Goal: Information Seeking & Learning: Learn about a topic

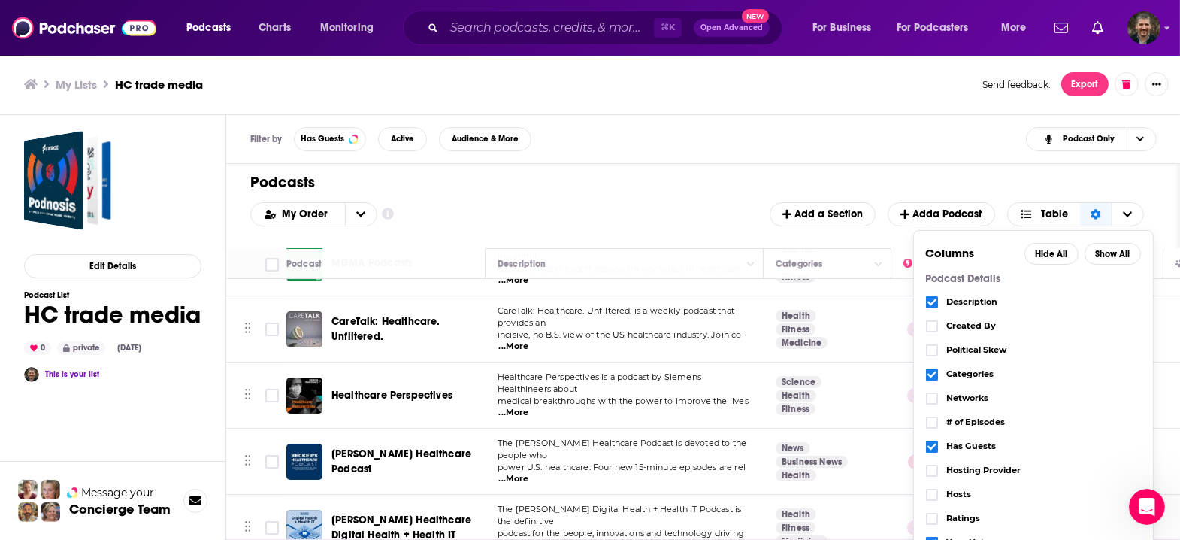
scroll to position [41, 0]
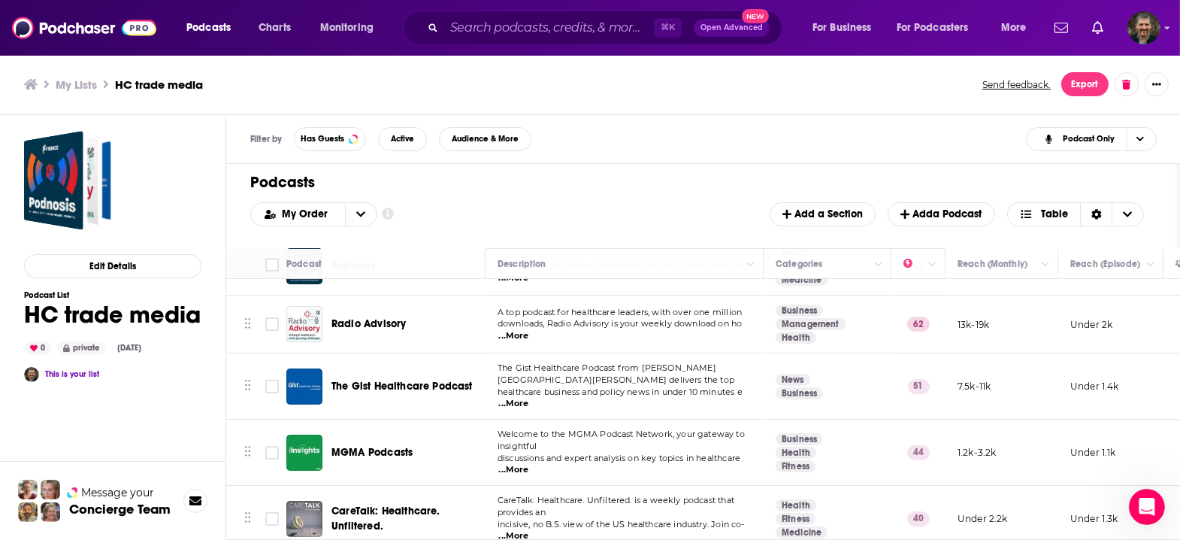
click at [838, 219] on div "Podcasts Add My Order Customize Your List Order Select the “My Order” sort and …" at bounding box center [703, 206] width 954 height 84
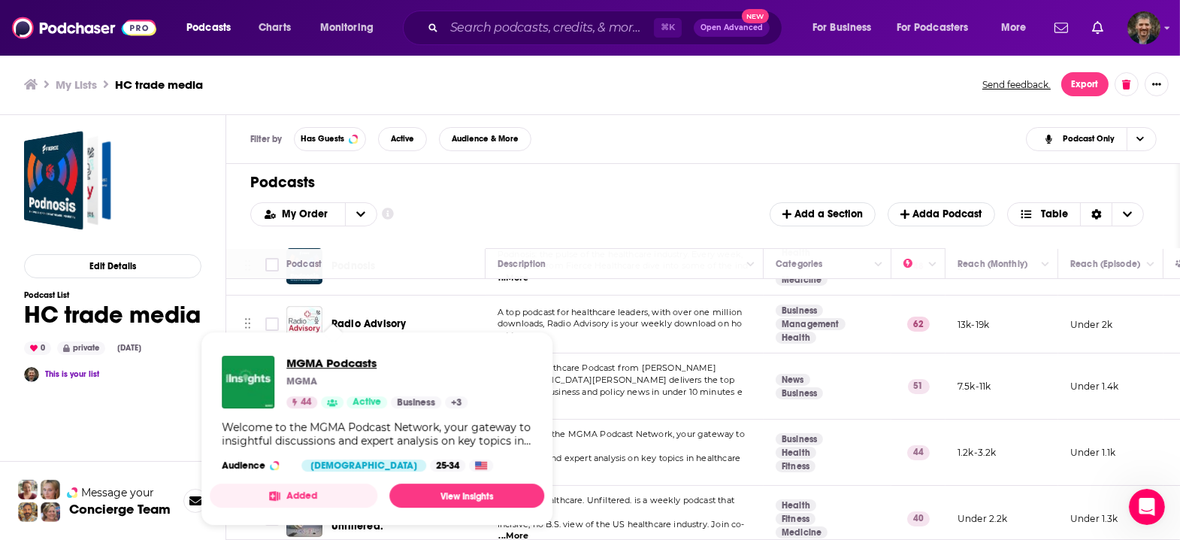
click at [316, 358] on span "MGMA Podcasts" at bounding box center [376, 362] width 181 height 14
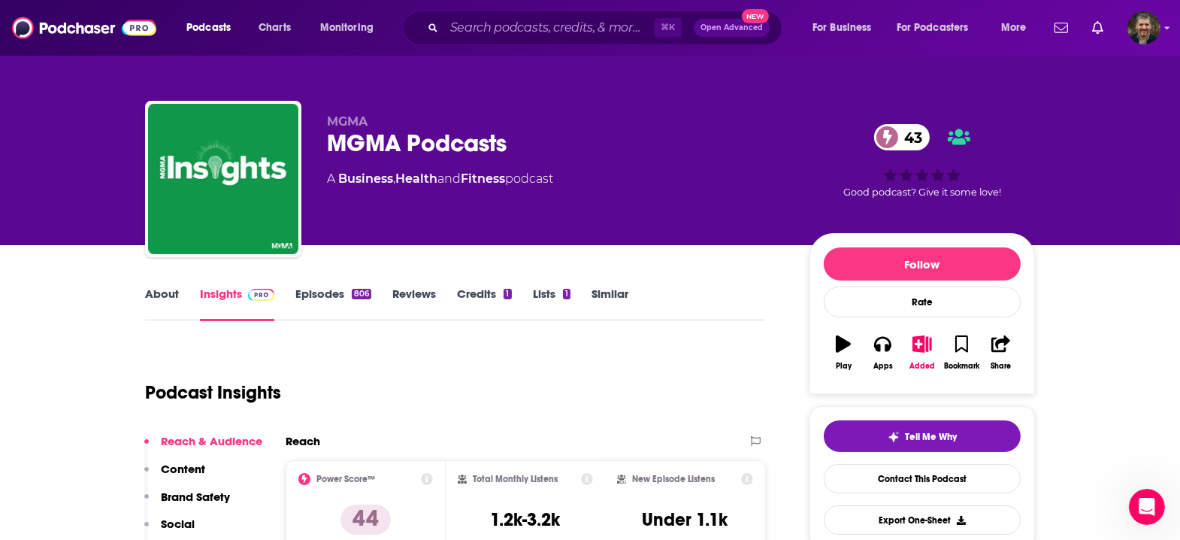
click at [353, 286] on link "Episodes 806" at bounding box center [333, 303] width 76 height 35
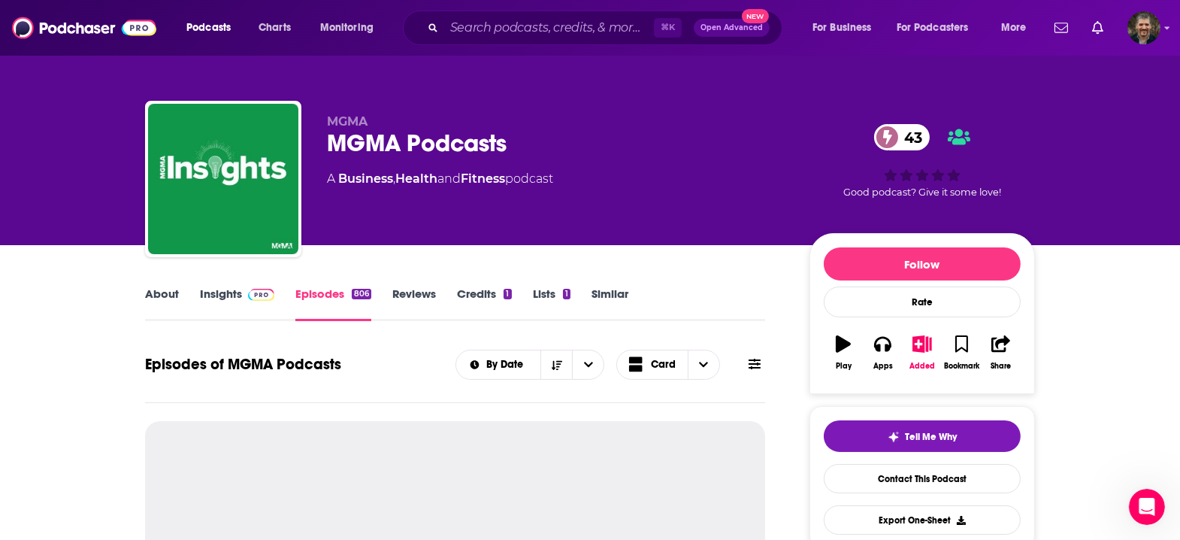
click at [748, 358] on icon at bounding box center [754, 364] width 12 height 12
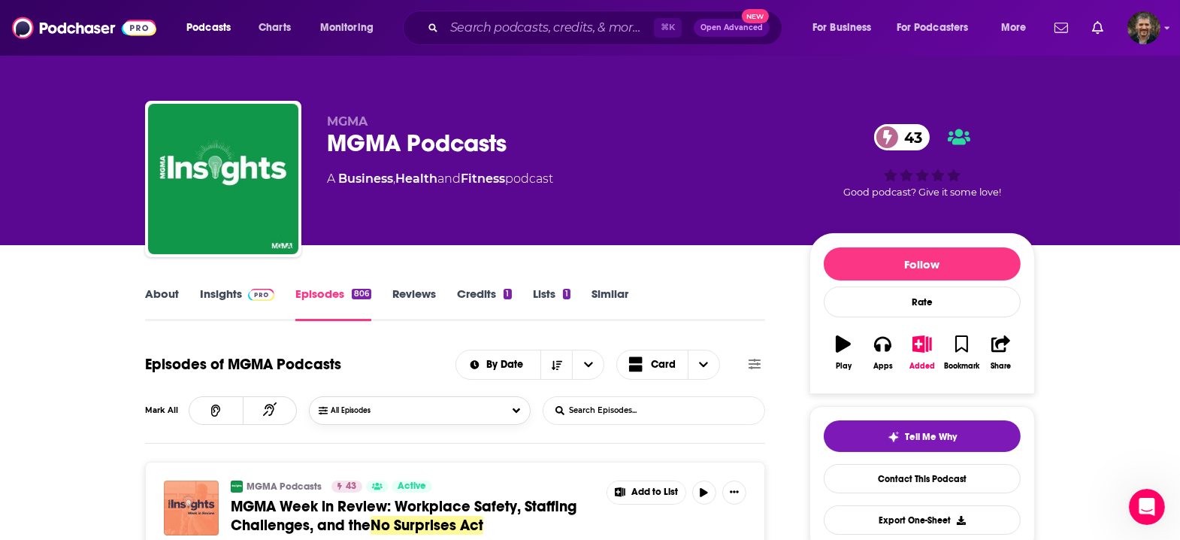
click at [507, 396] on button "All Episodes" at bounding box center [419, 410] width 221 height 29
click at [401, 345] on div "Episodes of MGMA Podcasts By Date Card" at bounding box center [455, 364] width 620 height 39
click at [585, 397] on input "List Search Input" at bounding box center [621, 410] width 157 height 27
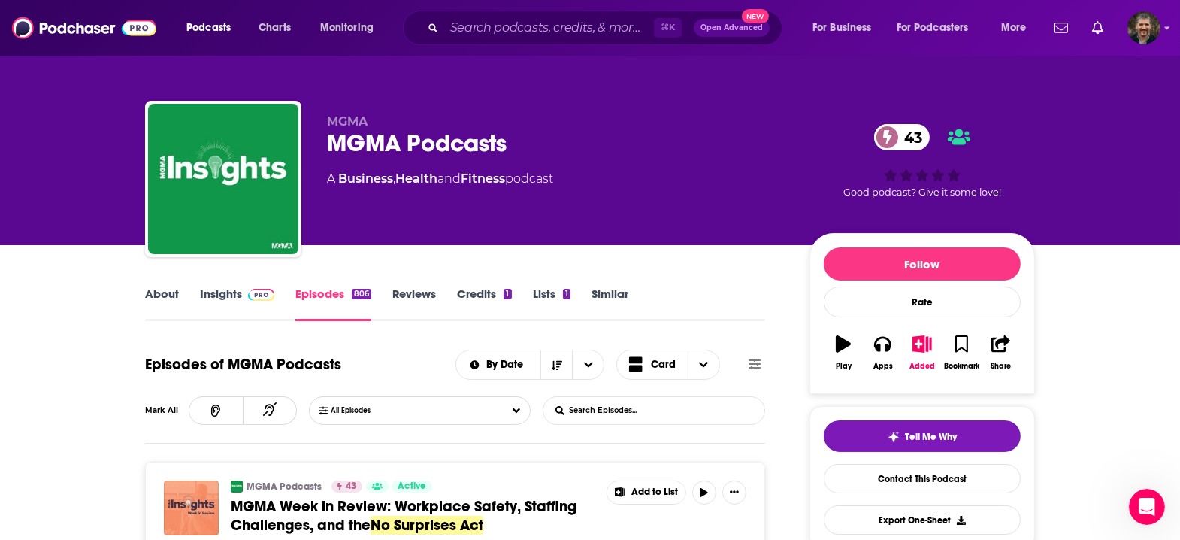
click at [477, 347] on div "Episodes of MGMA Podcasts By Date Card Mark All All Episodes List Search Input …" at bounding box center [455, 394] width 620 height 98
click at [355, 286] on link "Episodes 806" at bounding box center [333, 303] width 76 height 35
click at [748, 357] on span at bounding box center [754, 364] width 12 height 14
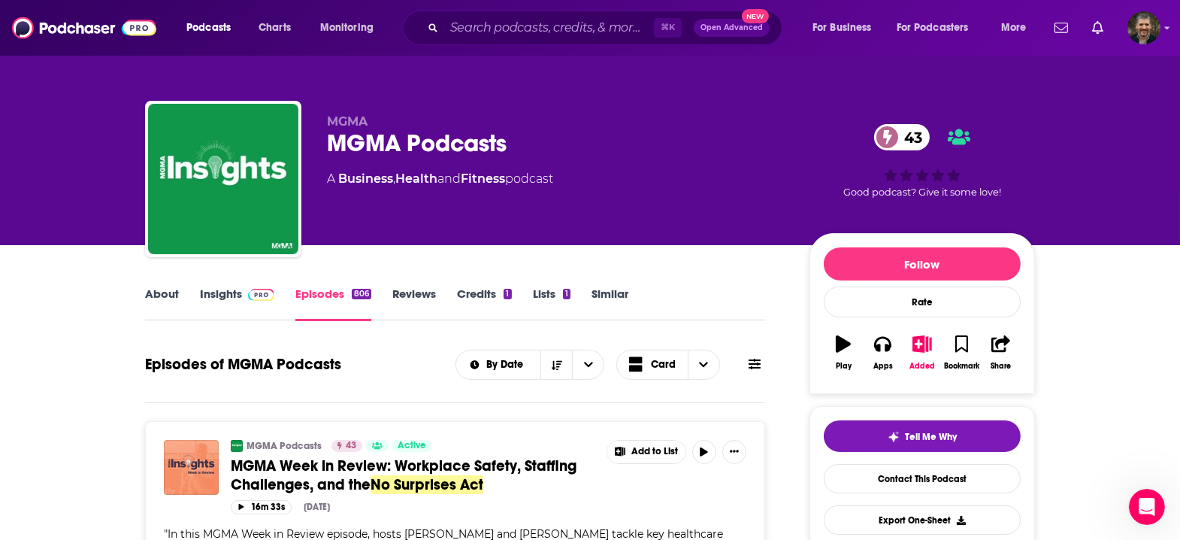
click at [371, 286] on link "Episodes 806" at bounding box center [333, 303] width 76 height 35
click at [179, 286] on link "About" at bounding box center [162, 303] width 34 height 35
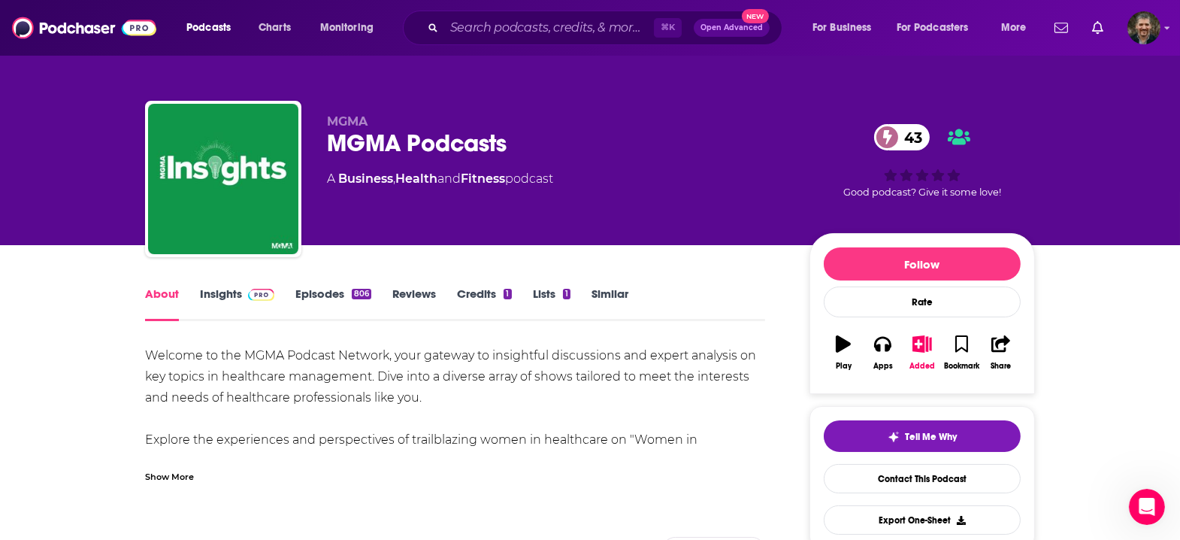
click at [352, 286] on link "Episodes 806" at bounding box center [333, 303] width 76 height 35
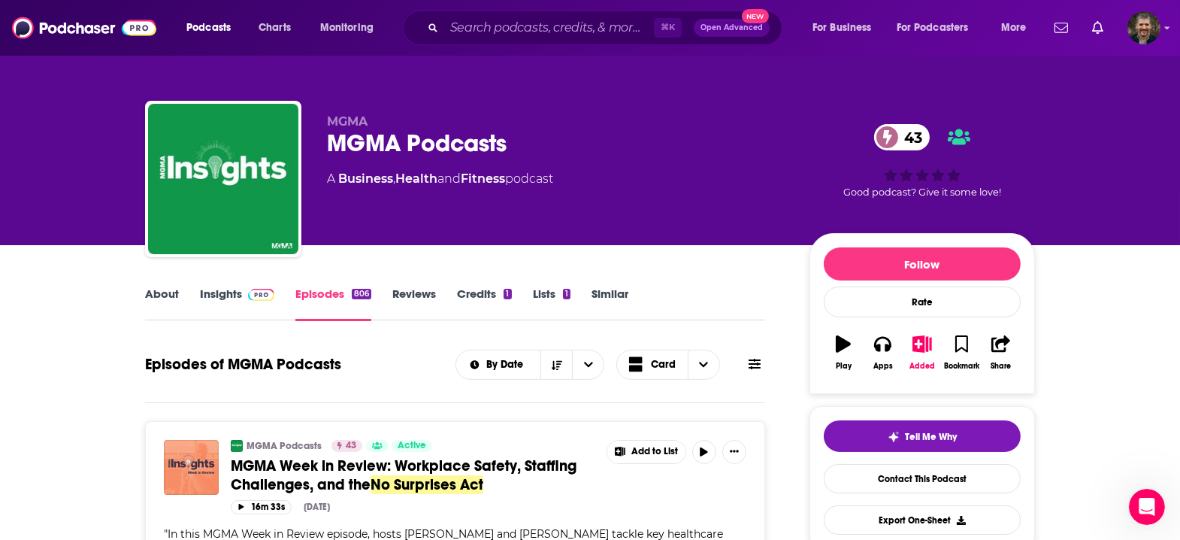
click at [748, 358] on icon at bounding box center [754, 363] width 12 height 11
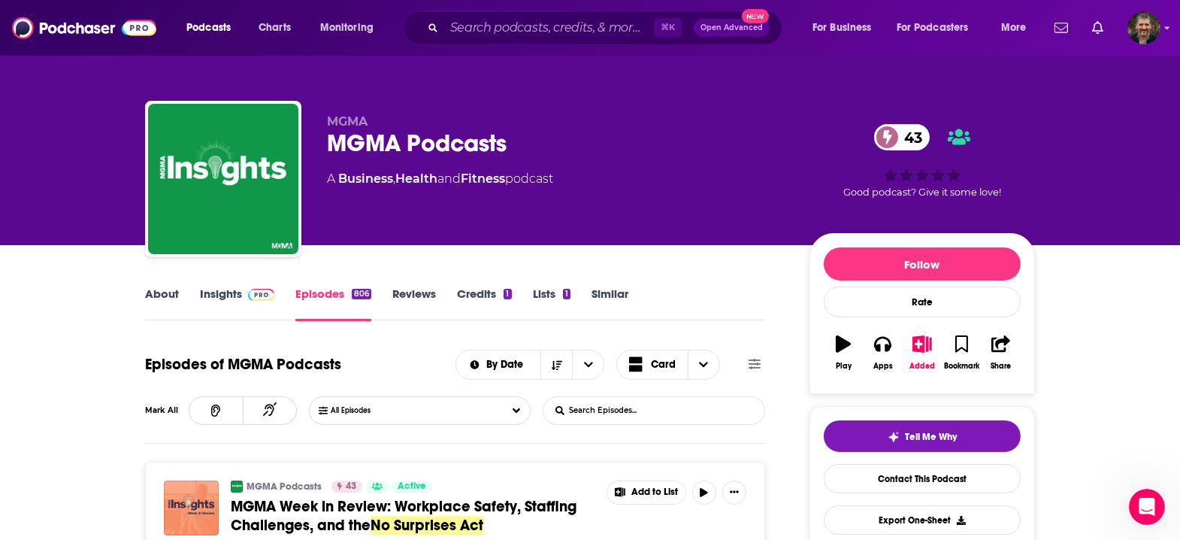
click at [649, 397] on input "List Search Input" at bounding box center [621, 410] width 157 height 27
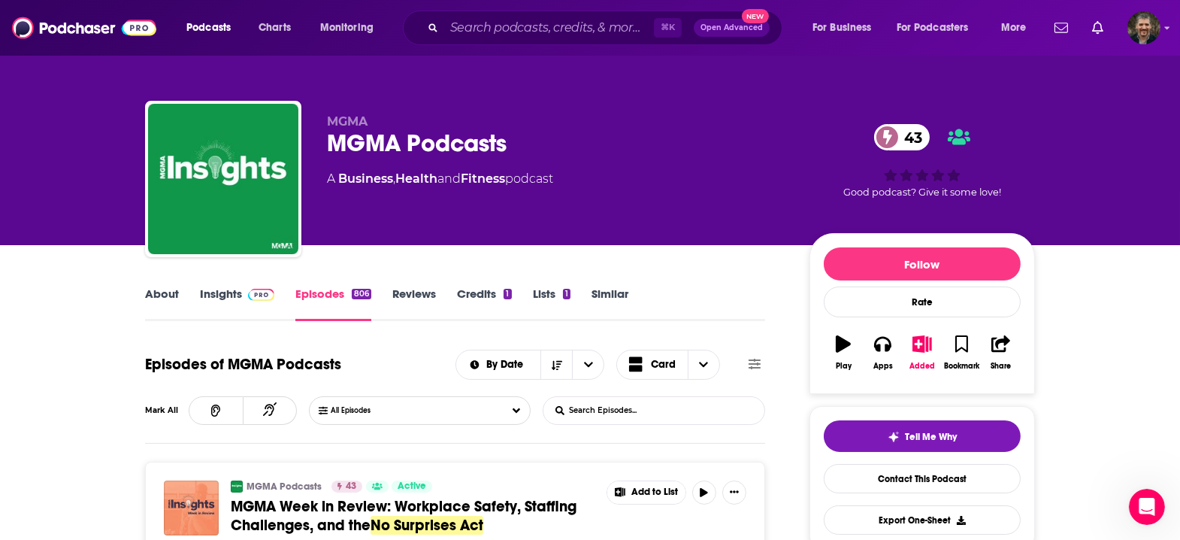
click at [269, 286] on link "Insights" at bounding box center [237, 303] width 74 height 35
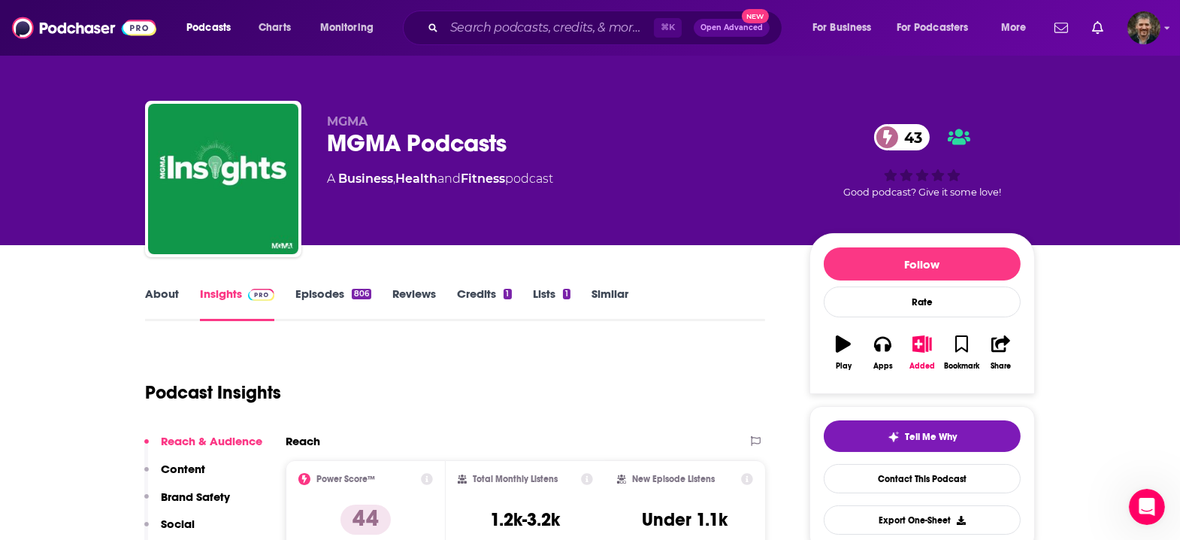
click at [342, 286] on link "Episodes 806" at bounding box center [333, 303] width 76 height 35
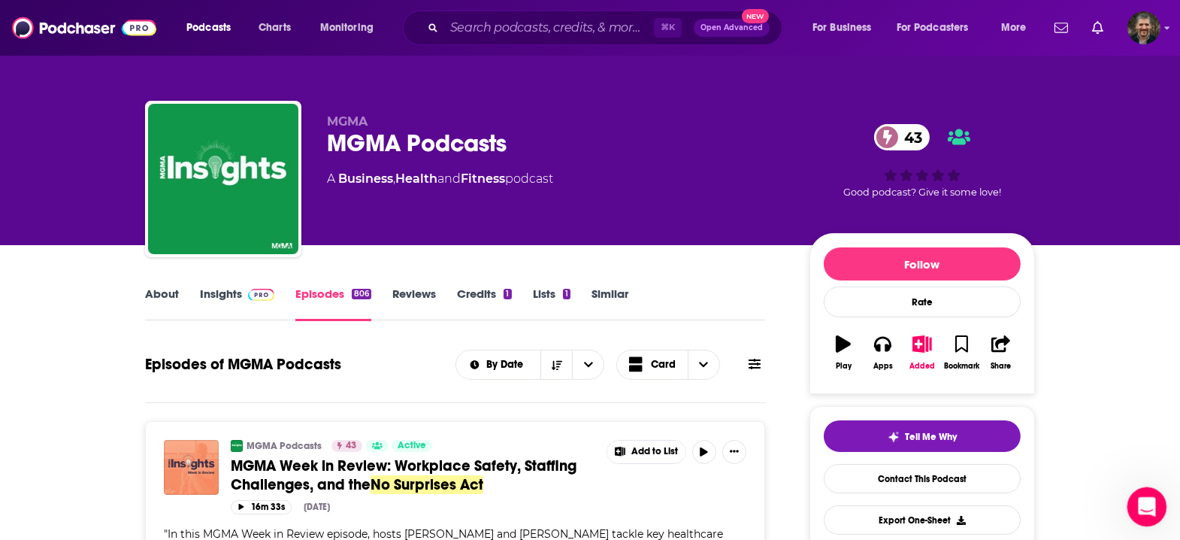
click at [1139, 500] on icon "Open Intercom Messenger" at bounding box center [1144, 504] width 25 height 25
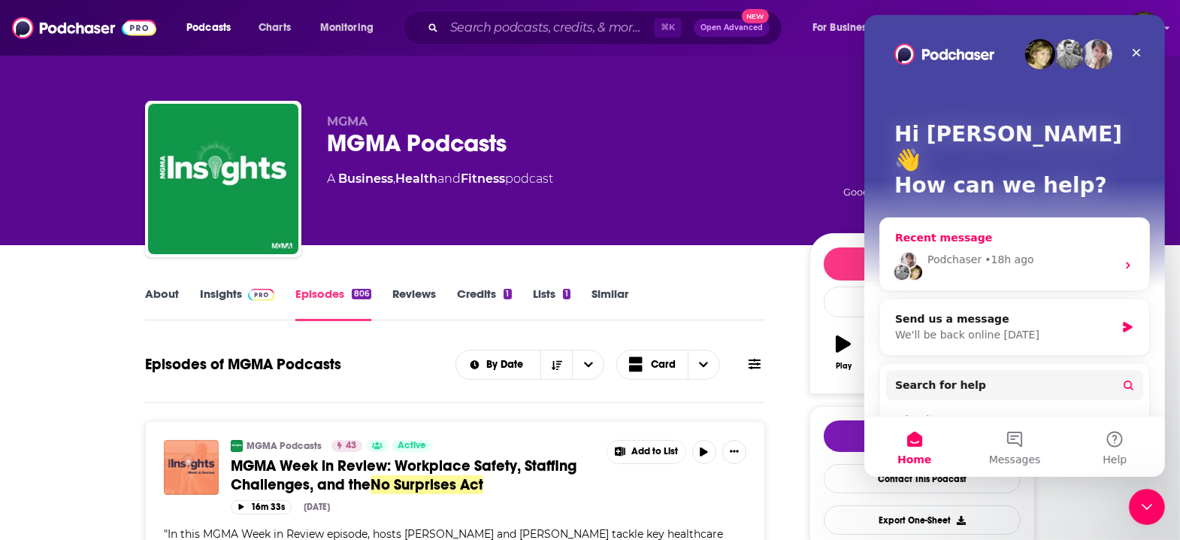
click at [1130, 259] on icon "Intercom messenger" at bounding box center [1127, 265] width 12 height 12
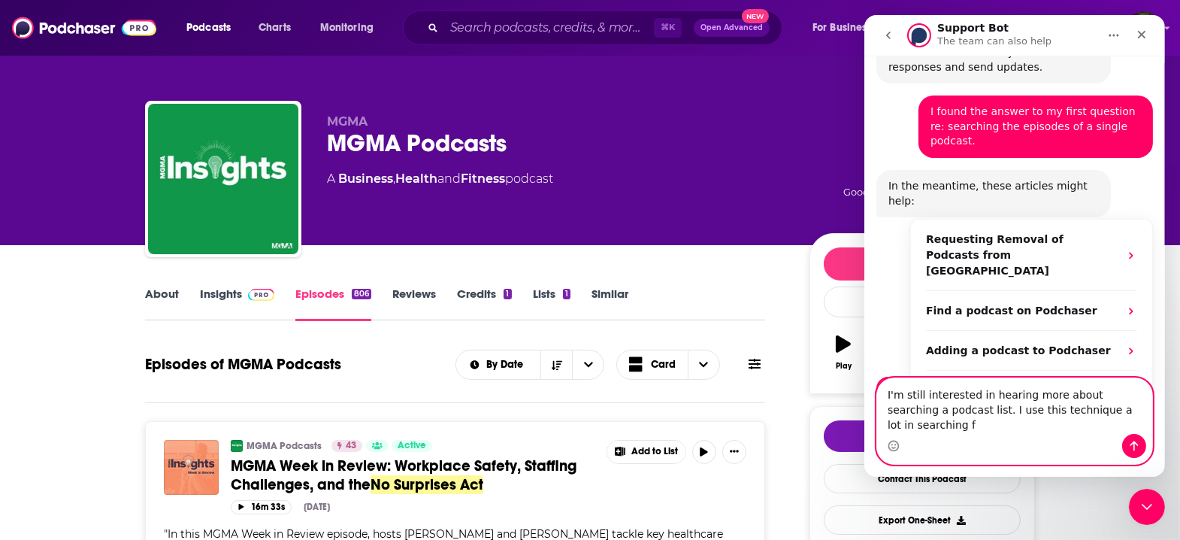
scroll to position [446, 0]
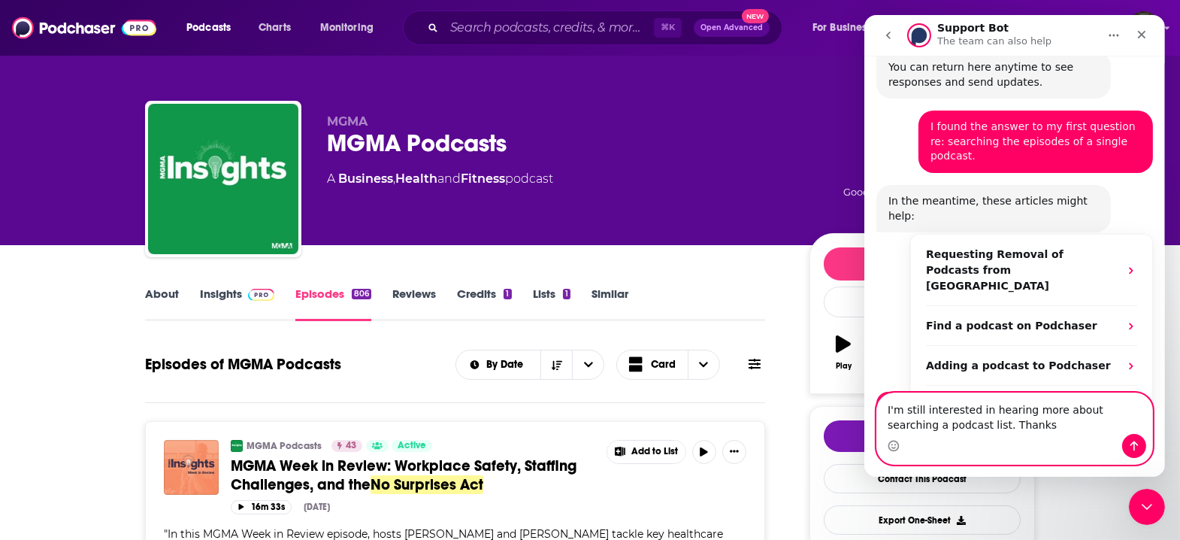
type textarea "I'm still interested in hearing more about searching a podcast list. Thanks."
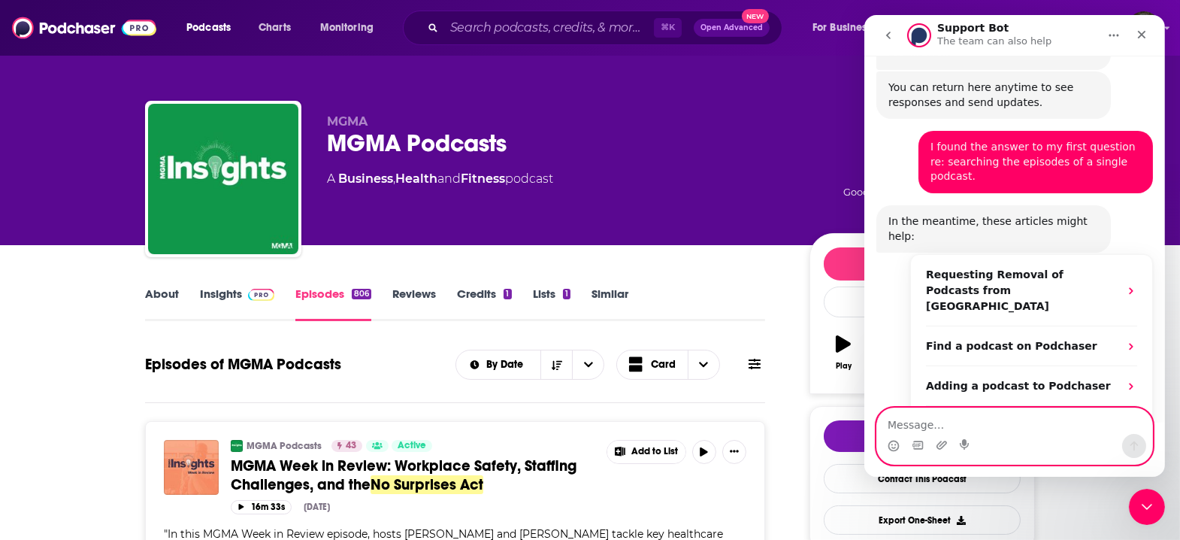
scroll to position [531, 0]
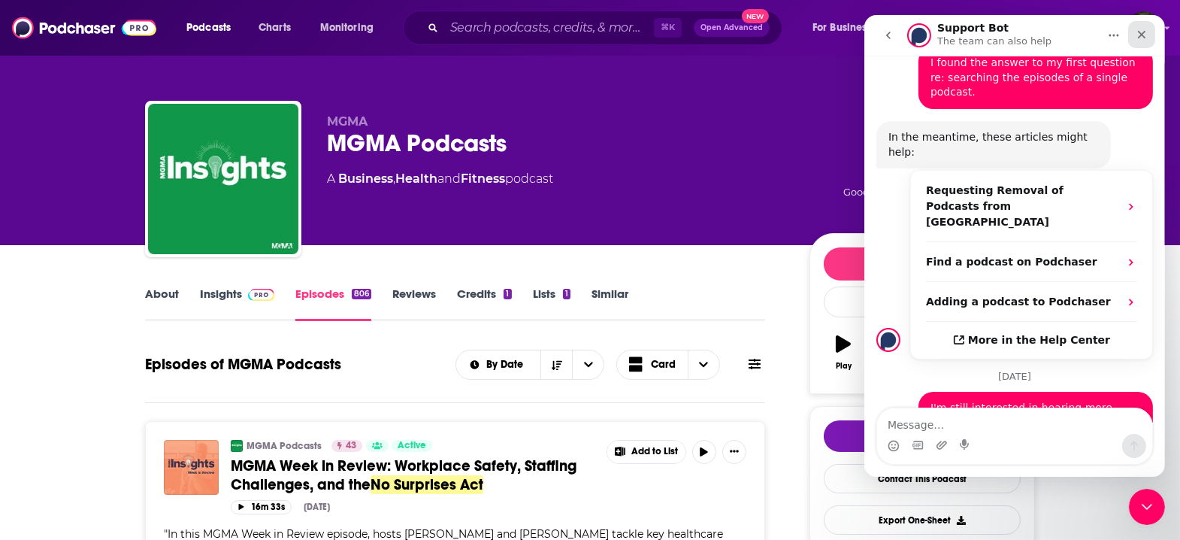
click at [1138, 32] on icon "Close" at bounding box center [1141, 35] width 8 height 8
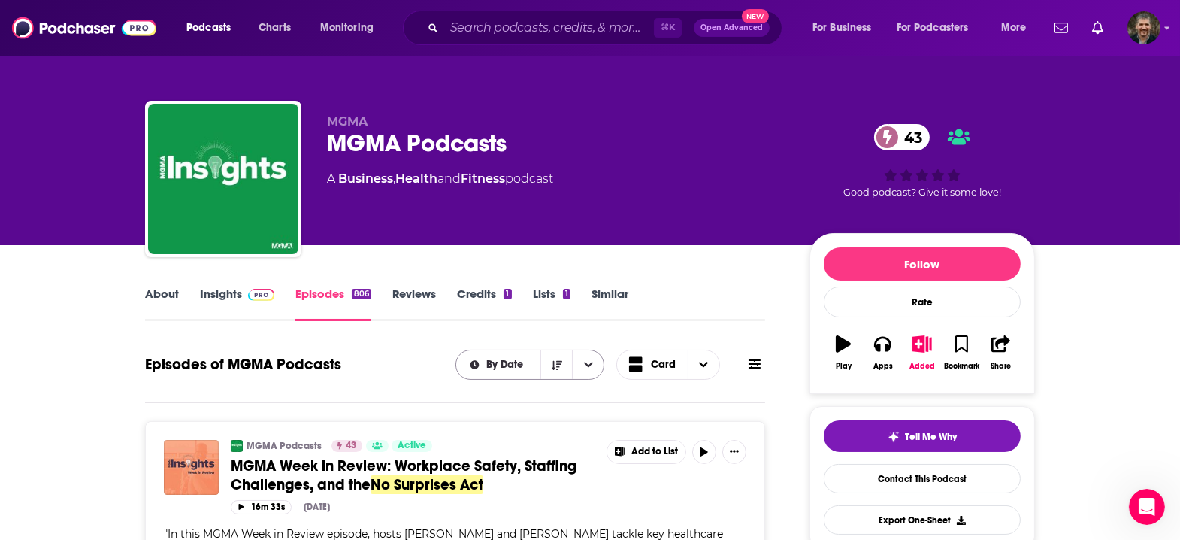
click at [584, 361] on icon "open menu" at bounding box center [588, 363] width 9 height 5
click at [584, 359] on icon "close menu" at bounding box center [588, 364] width 9 height 11
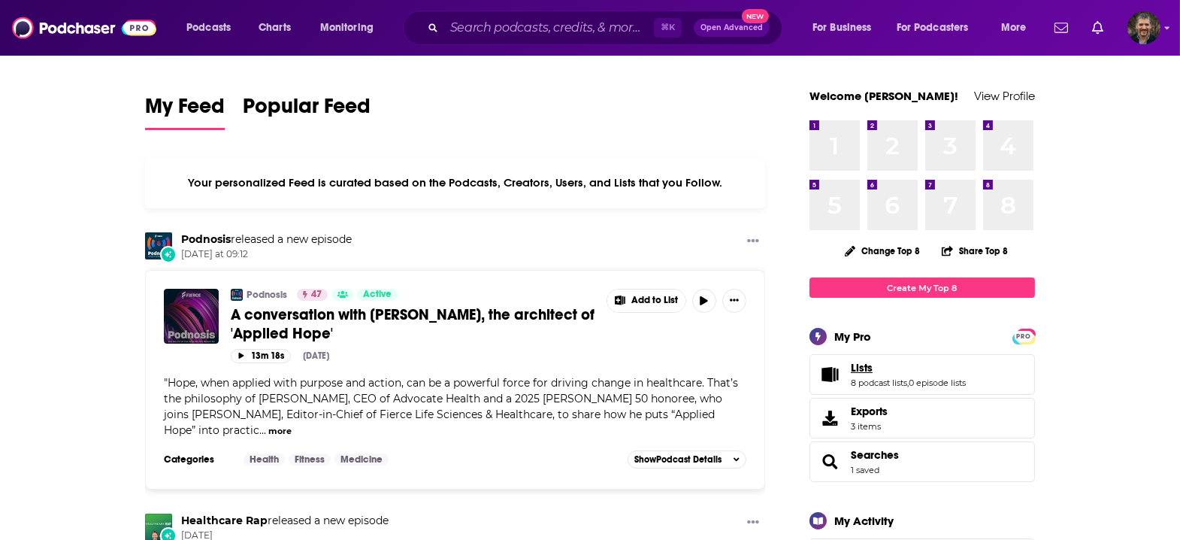
click at [851, 361] on span "Lists" at bounding box center [862, 368] width 22 height 14
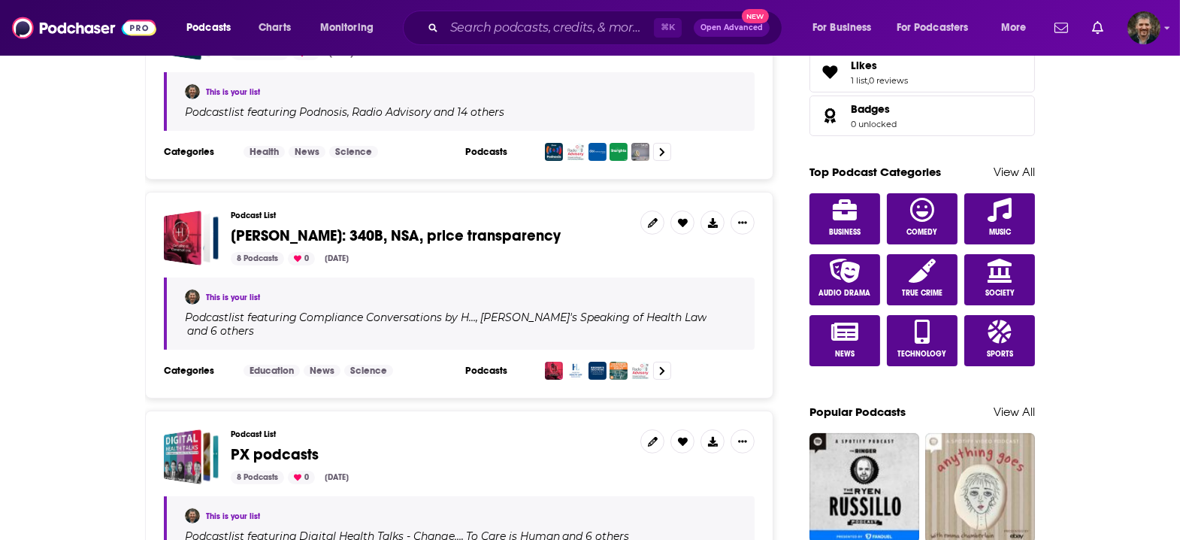
scroll to position [709, 0]
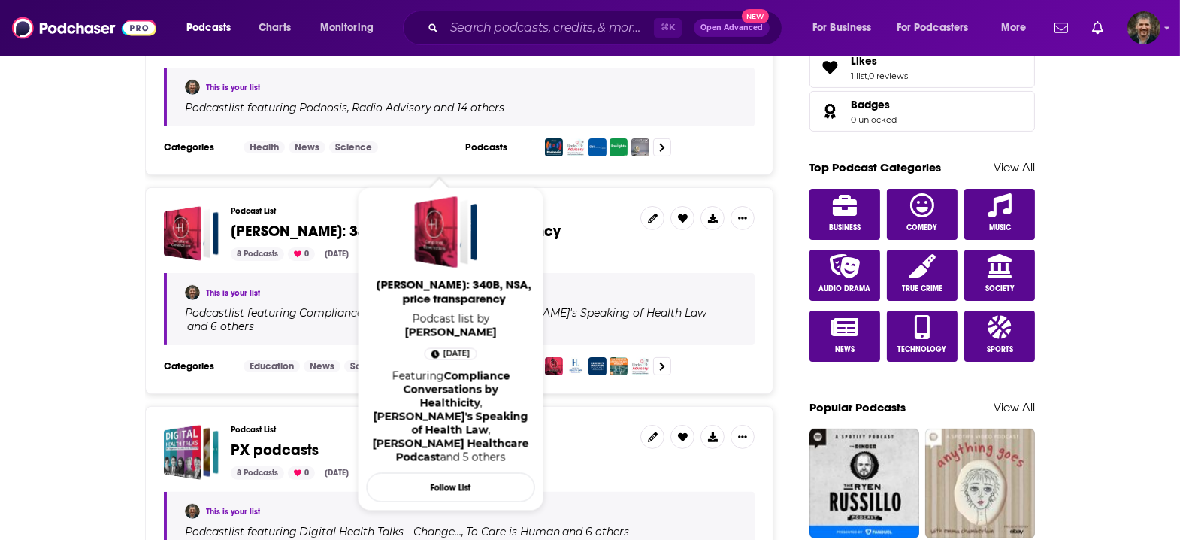
click at [333, 222] on span "Jeff Davis: 340B, NSA, price transparency" at bounding box center [396, 231] width 330 height 19
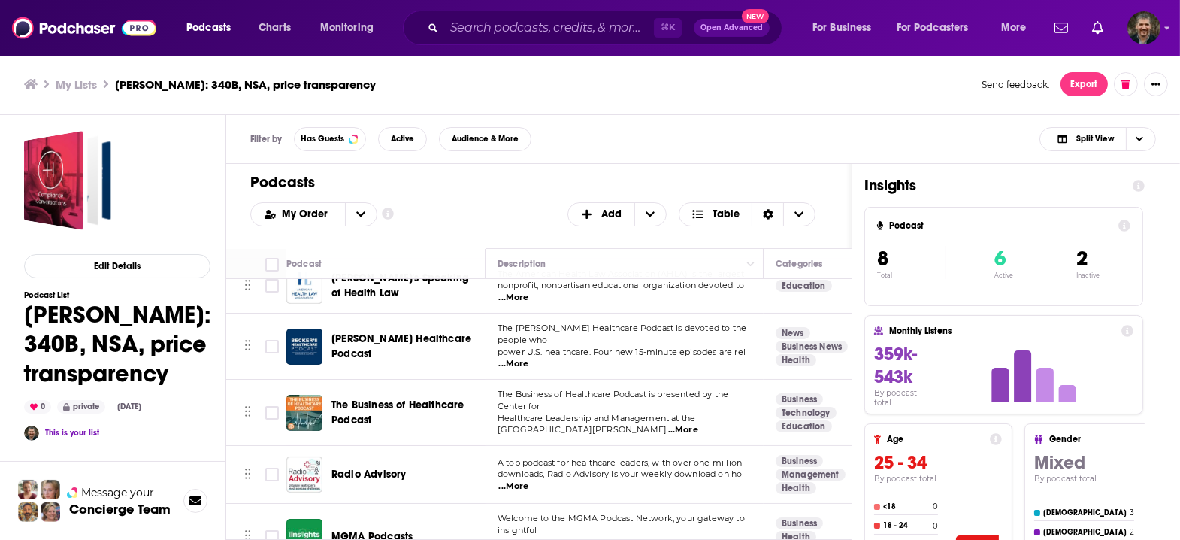
scroll to position [152, 0]
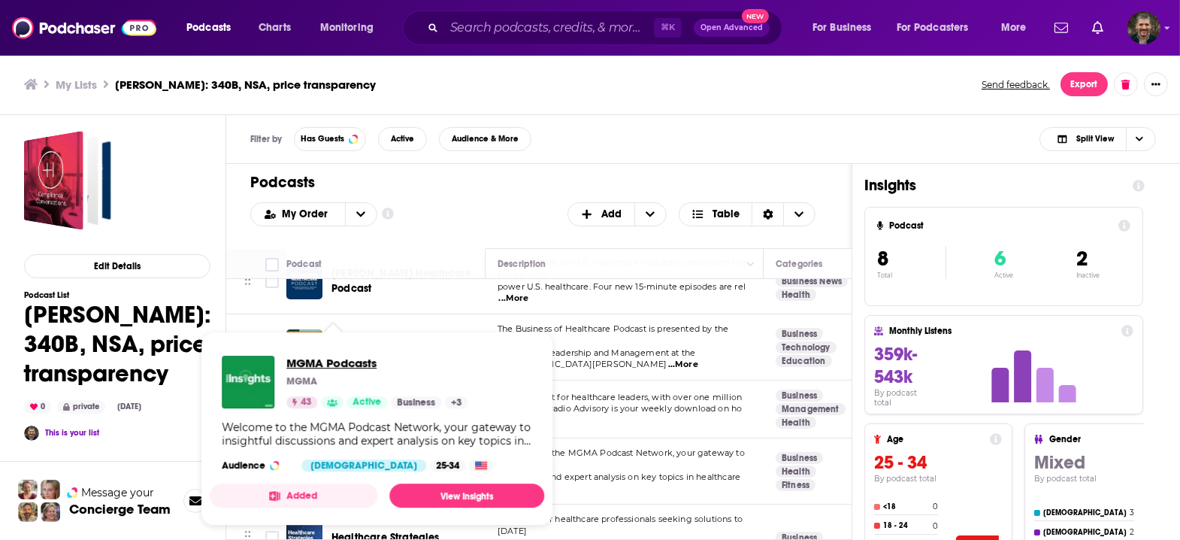
click at [322, 359] on span "MGMA Podcasts" at bounding box center [376, 362] width 181 height 14
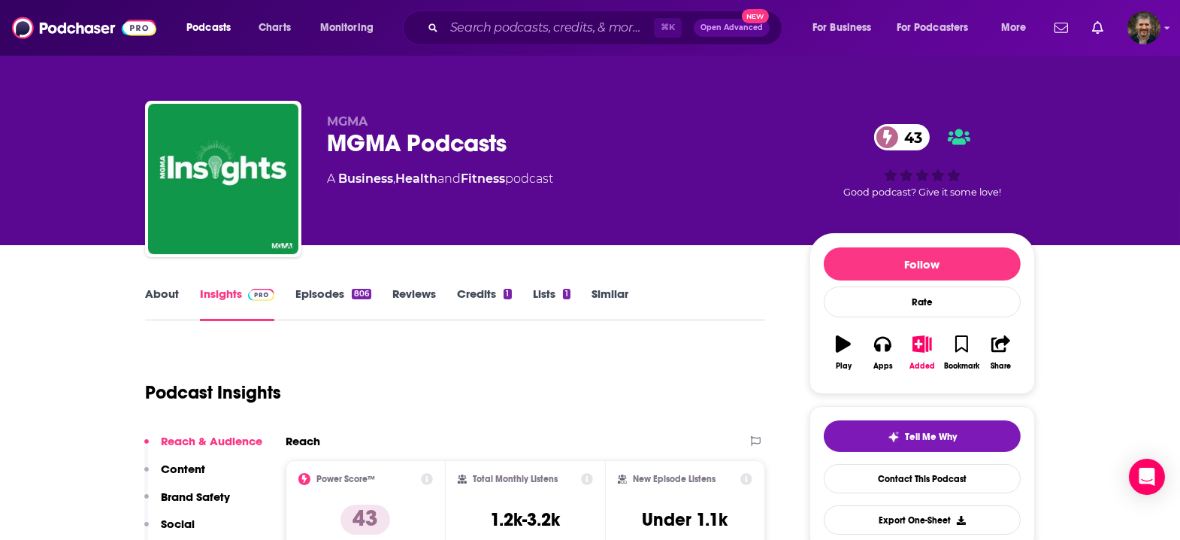
click at [347, 286] on link "Episodes 806" at bounding box center [333, 303] width 76 height 35
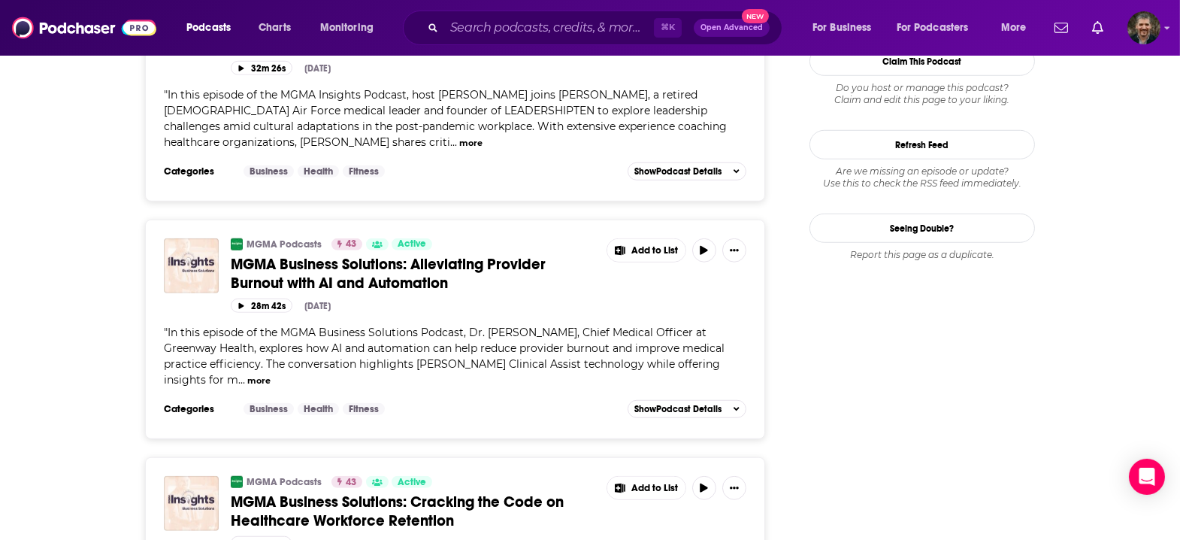
scroll to position [1771, 0]
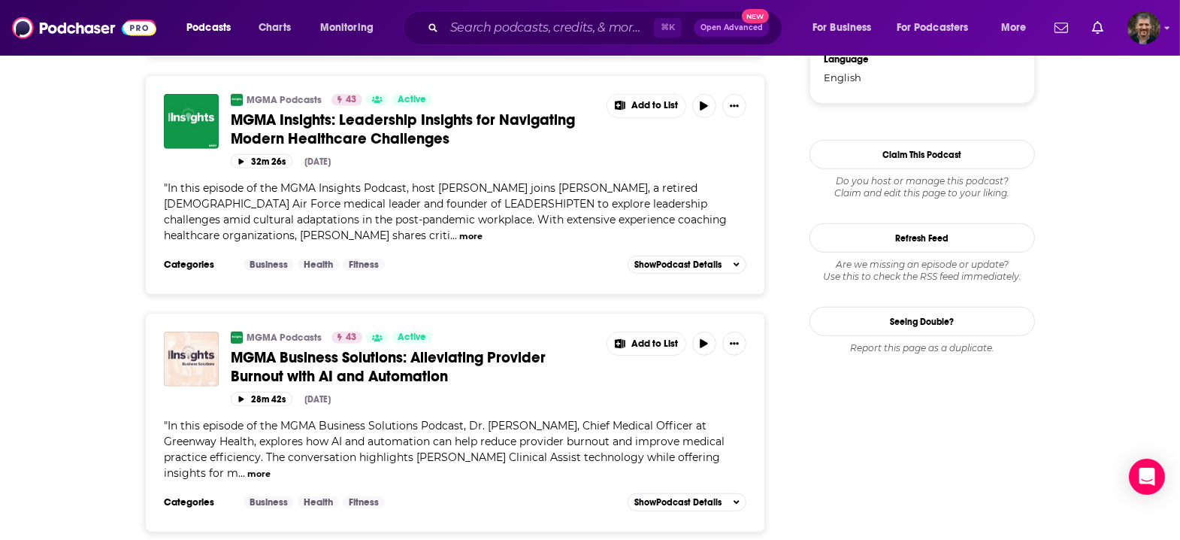
click at [271, 467] on button "more" at bounding box center [258, 473] width 23 height 13
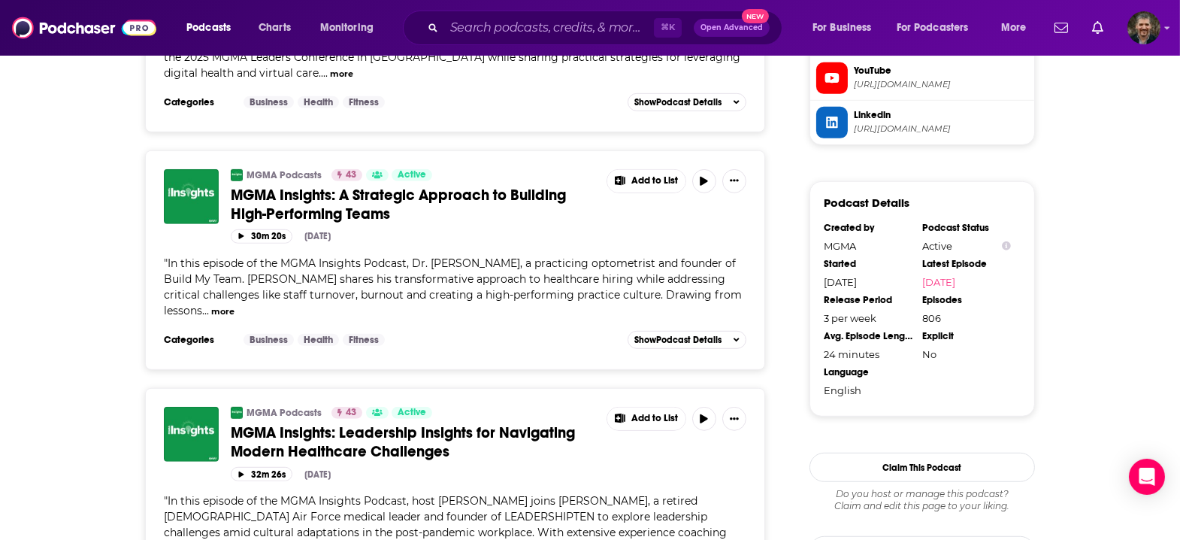
scroll to position [1402, 0]
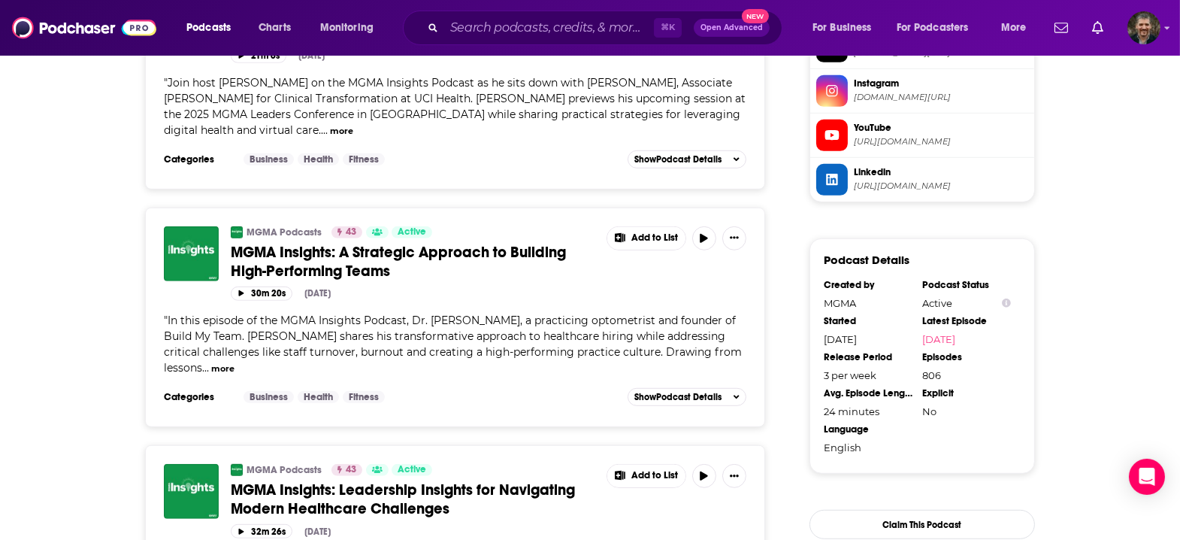
click at [234, 362] on button "more" at bounding box center [222, 368] width 23 height 13
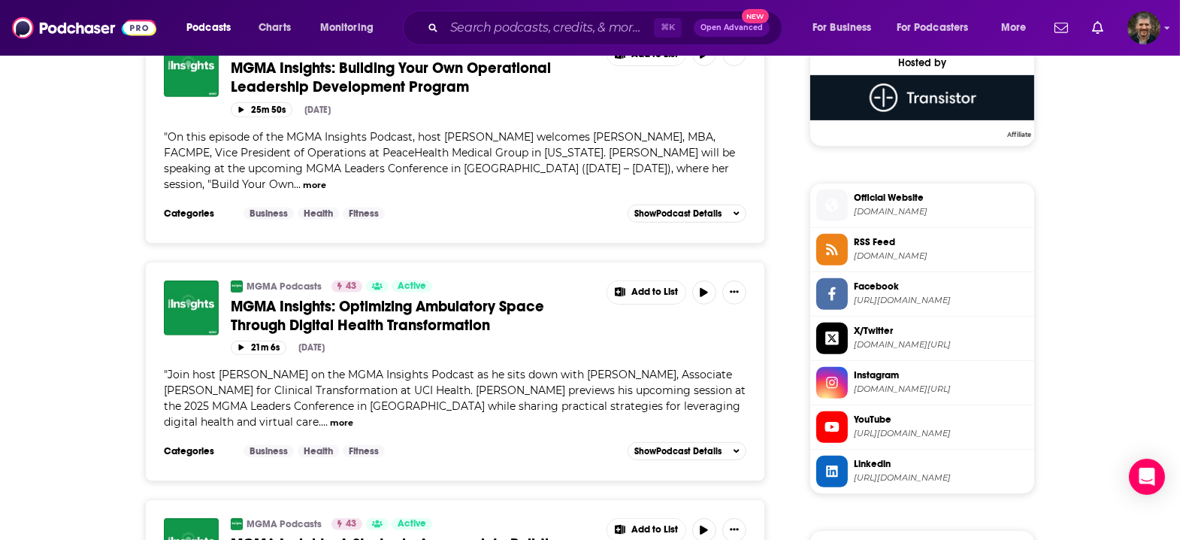
scroll to position [1072, 0]
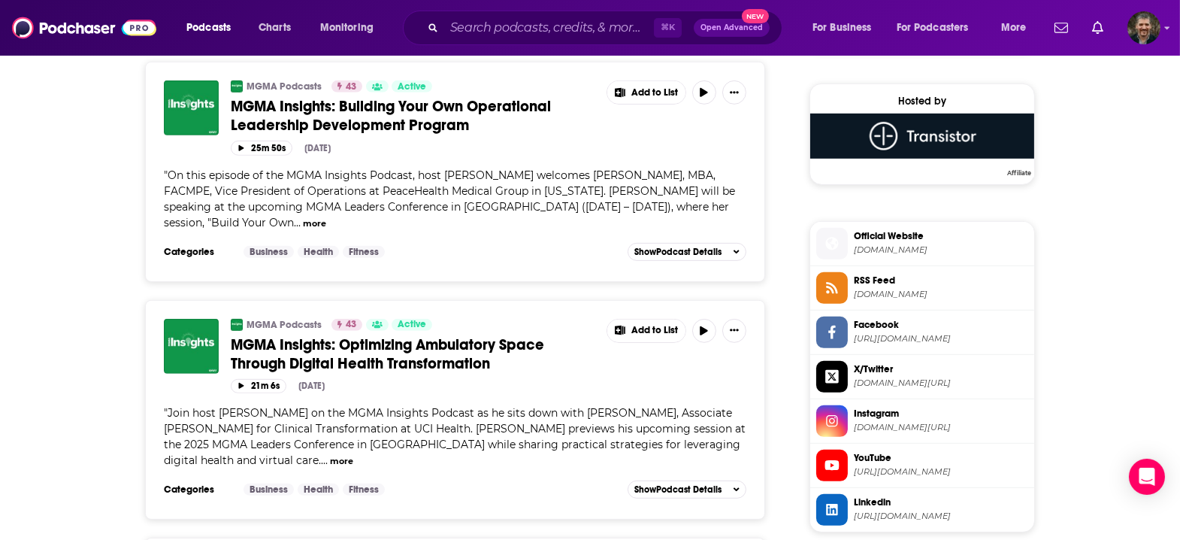
click at [353, 455] on button "more" at bounding box center [341, 461] width 23 height 13
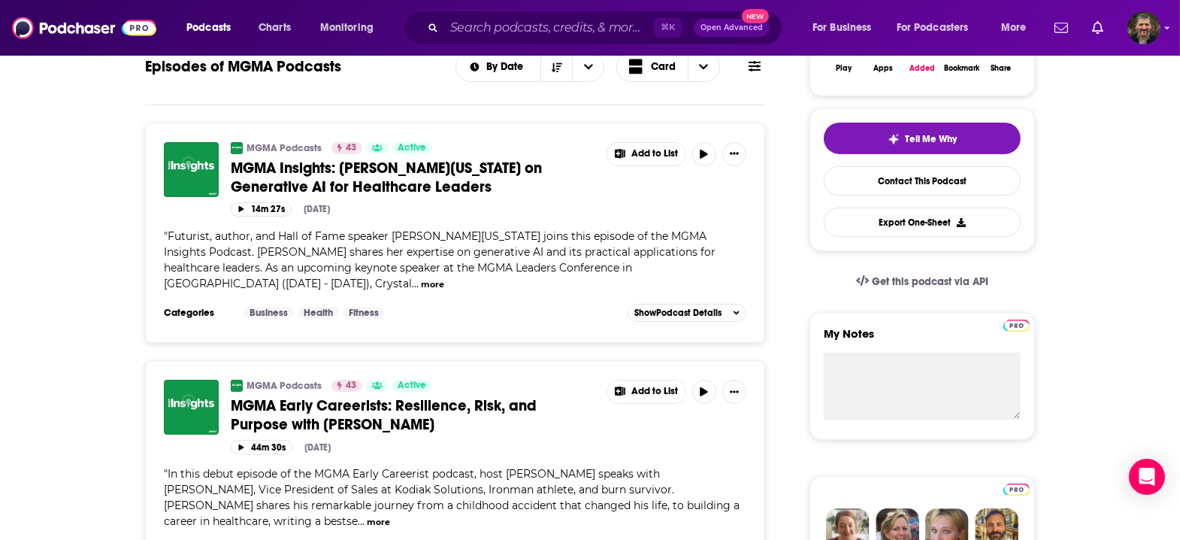
scroll to position [334, 0]
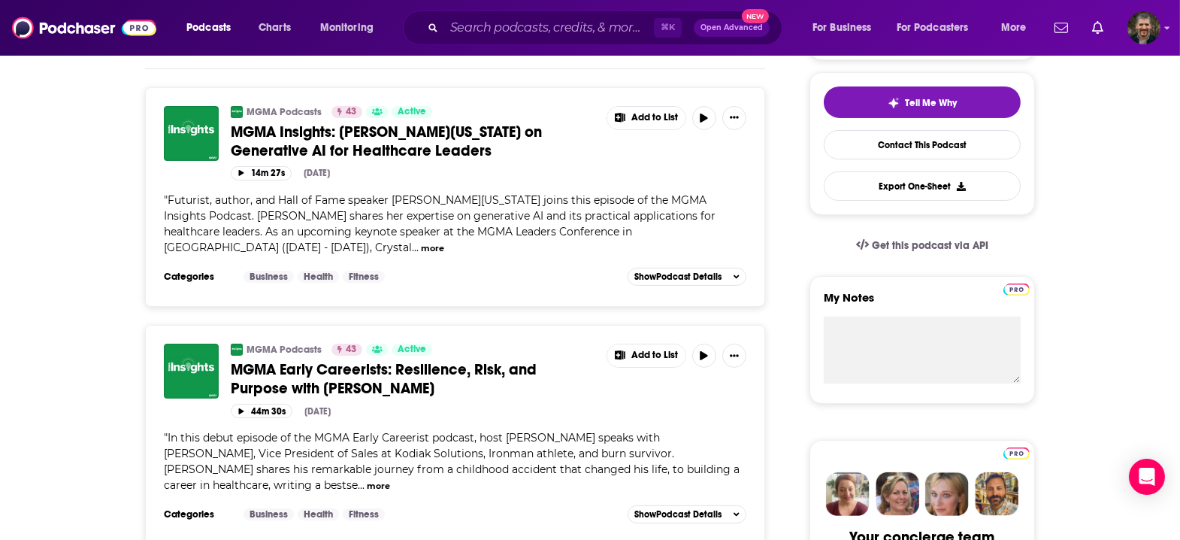
click at [444, 242] on button "more" at bounding box center [432, 248] width 23 height 13
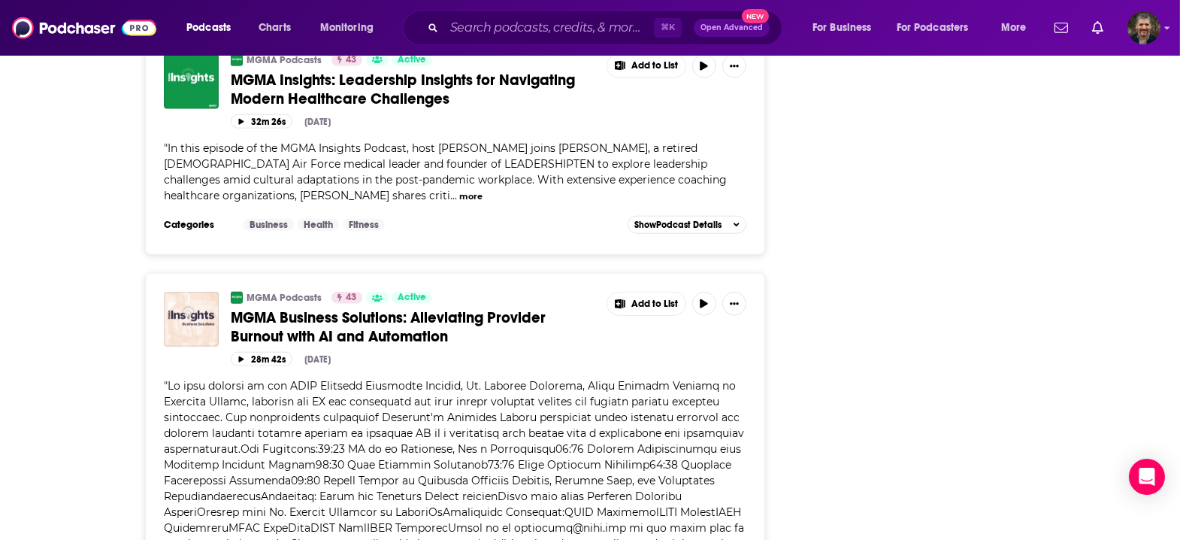
scroll to position [2430, 0]
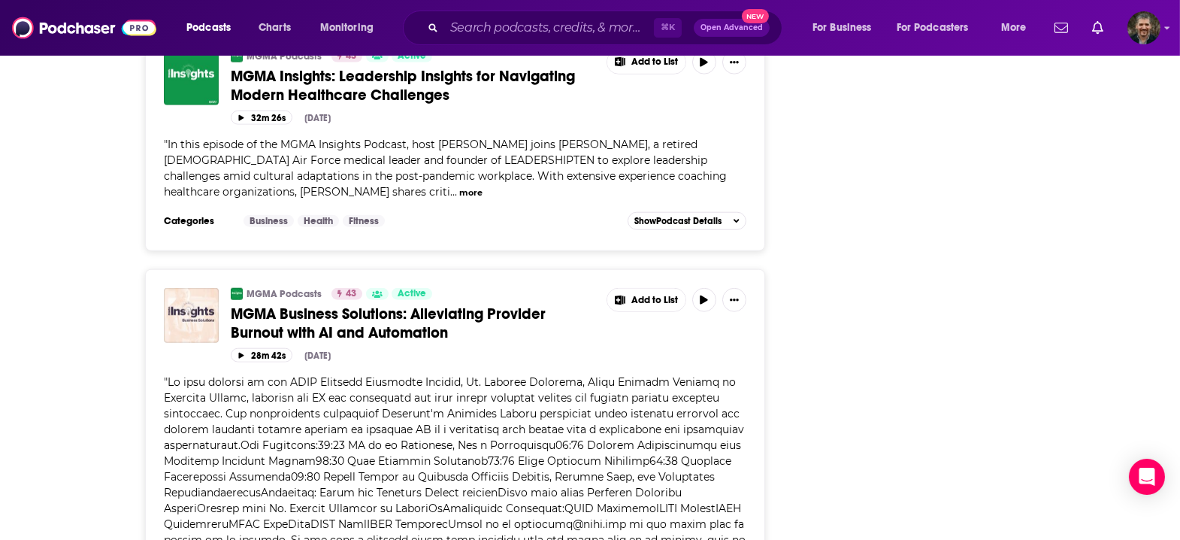
click at [482, 199] on button "more" at bounding box center [470, 192] width 23 height 13
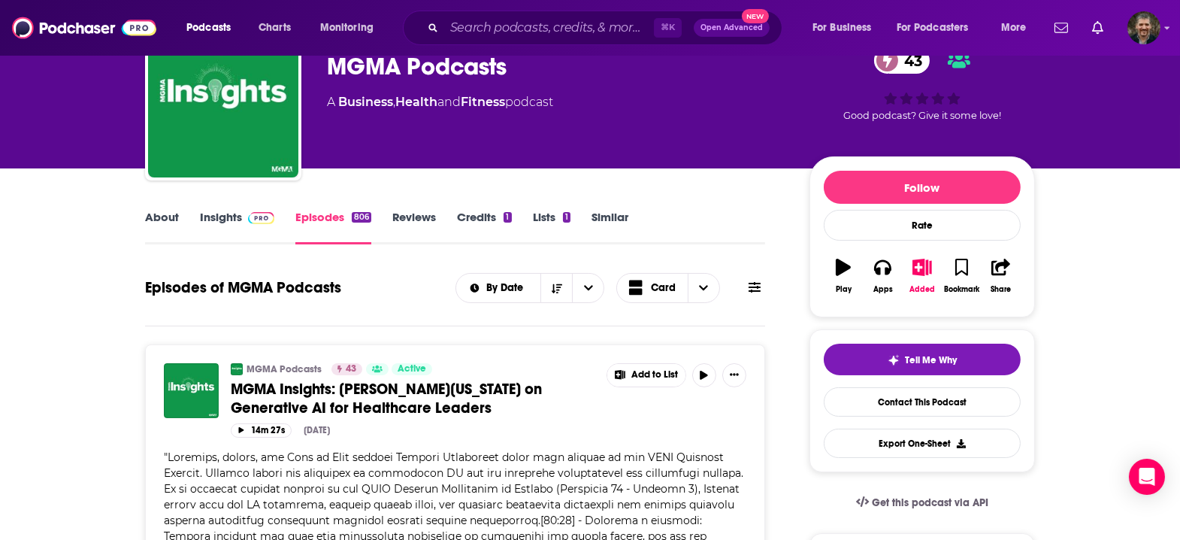
scroll to position [0, 0]
